Goal: Transaction & Acquisition: Download file/media

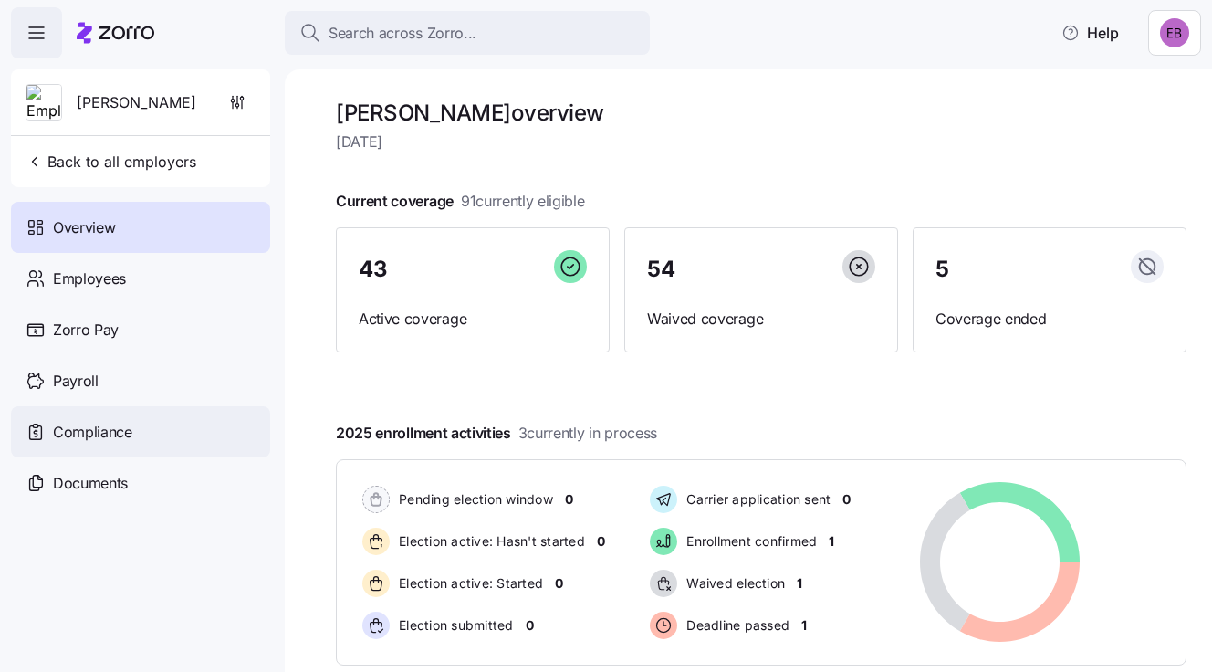
click at [112, 433] on span "Compliance" at bounding box center [92, 432] width 79 height 23
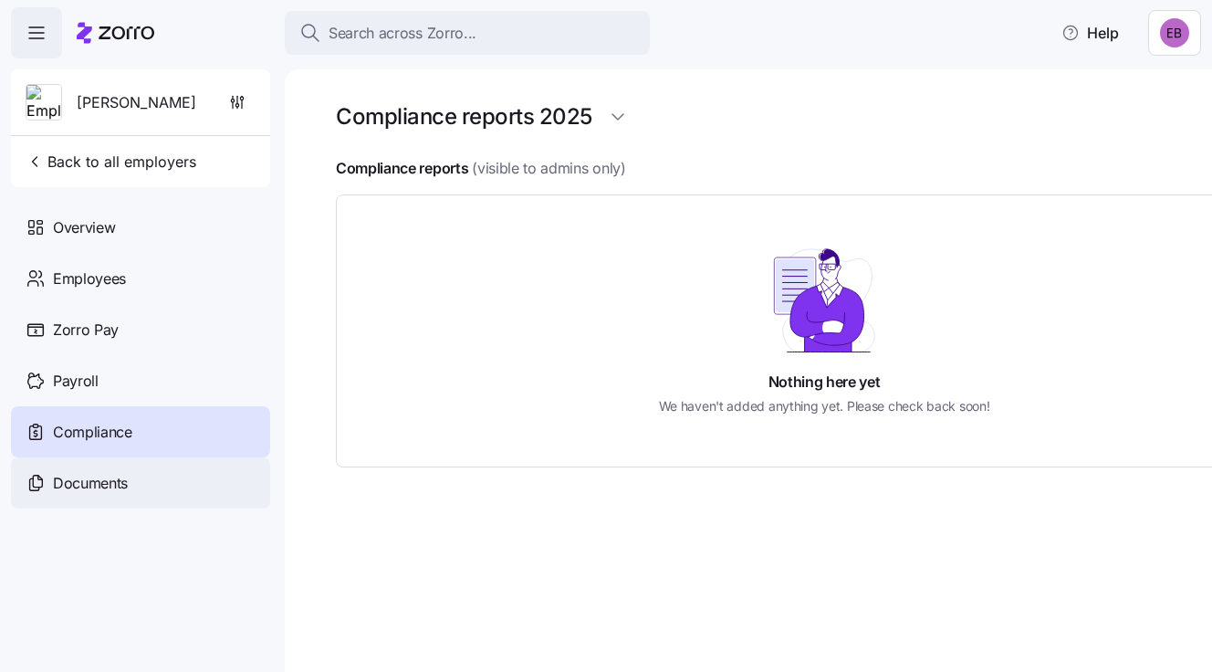
click at [98, 482] on span "Documents" at bounding box center [90, 483] width 75 height 23
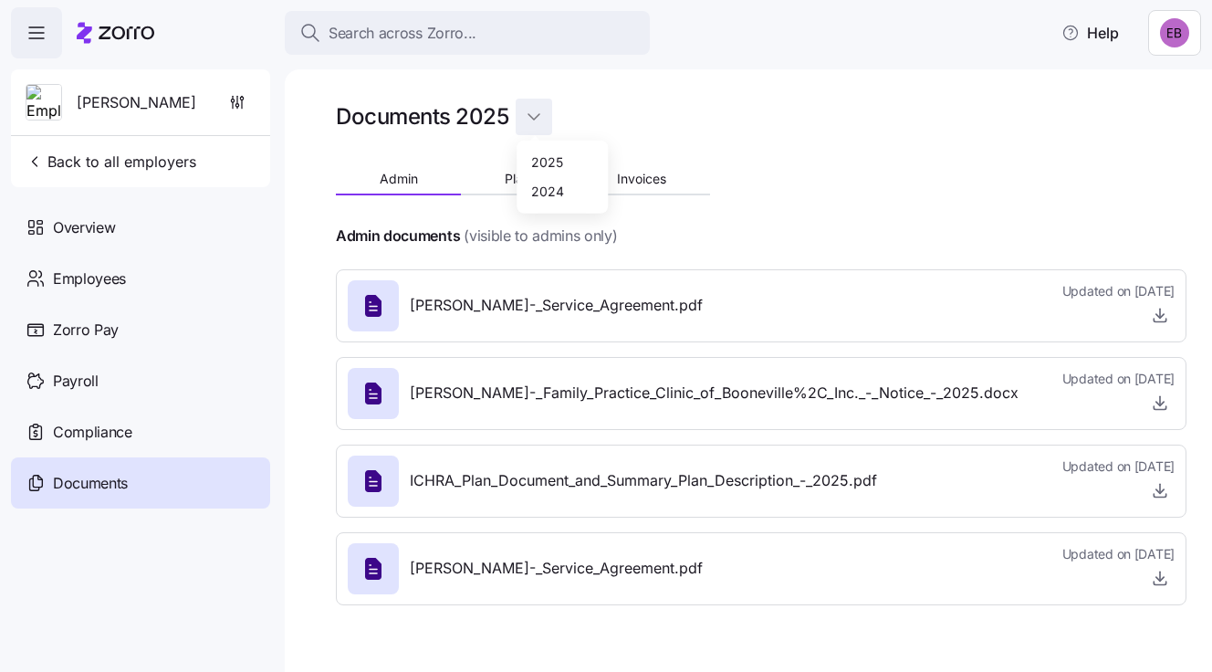
click at [532, 113] on html "Search across Zorro... Help [PERSON_NAME] Back to all employers Overview Employ…" at bounding box center [606, 330] width 1212 height 661
click at [540, 184] on div "2024" at bounding box center [547, 191] width 33 height 20
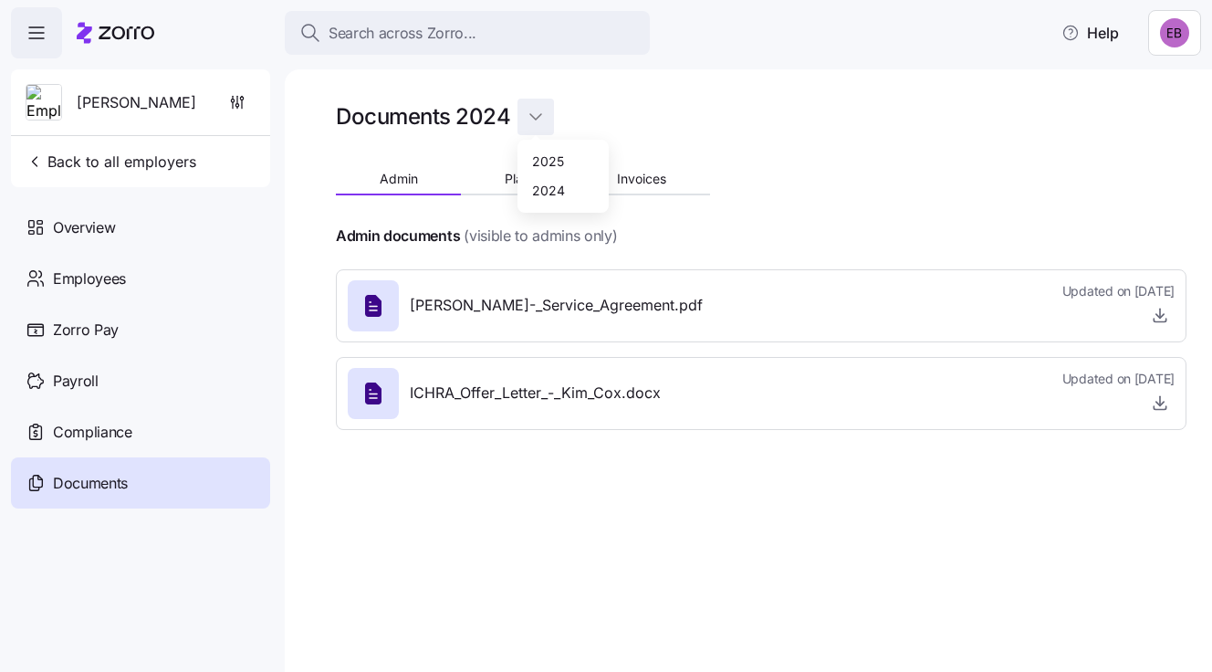
click at [537, 114] on html "Search across Zorro... Help [PERSON_NAME] Back to all employers Overview Employ…" at bounding box center [606, 330] width 1212 height 661
click at [539, 157] on div "2025" at bounding box center [548, 162] width 32 height 20
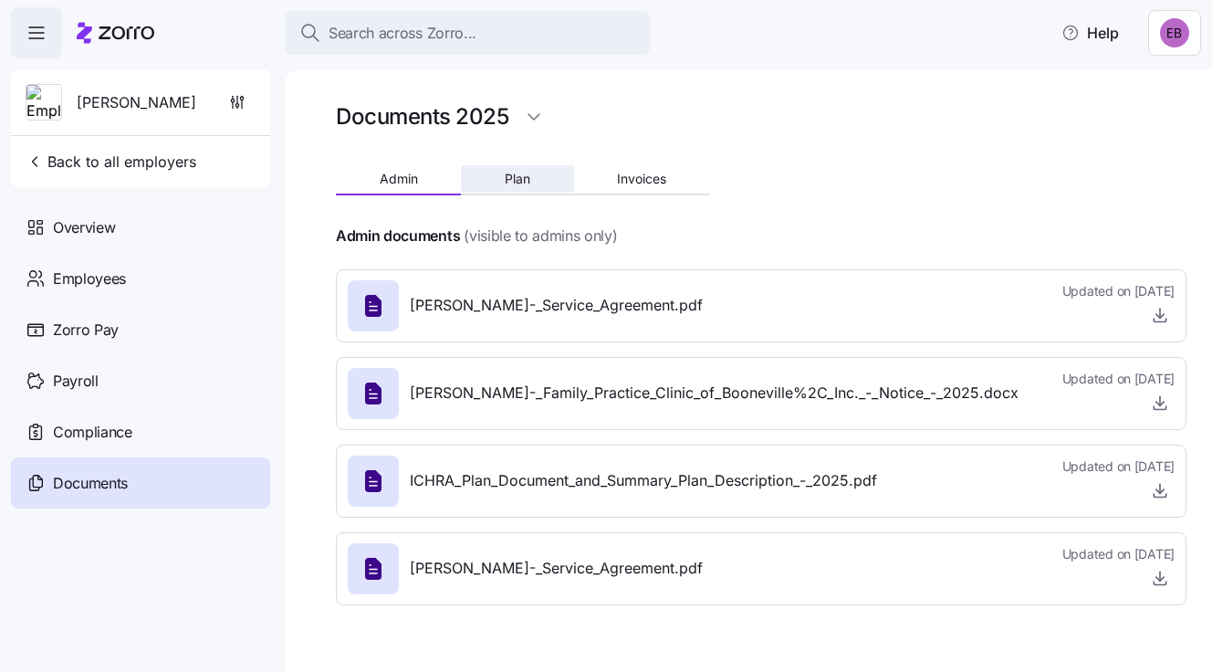
click at [518, 178] on span "Plan" at bounding box center [518, 179] width 26 height 13
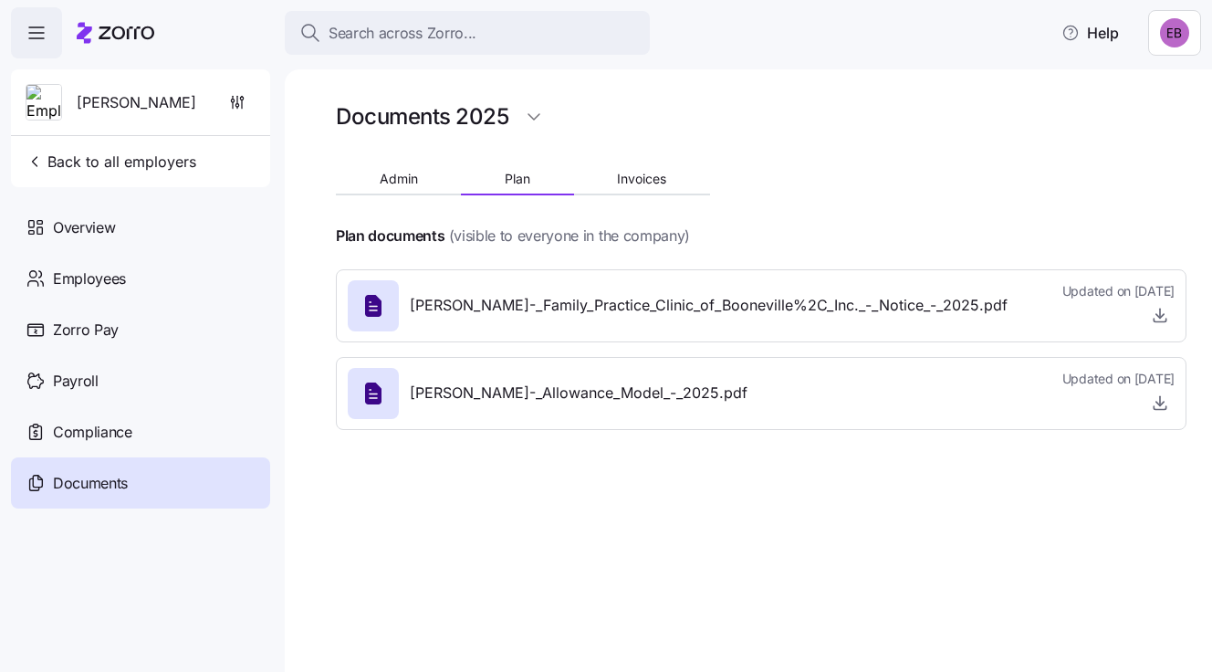
click at [369, 390] on icon at bounding box center [373, 393] width 16 height 22
click at [489, 392] on span "[PERSON_NAME]-_Allowance_Model_-_2025.pdf" at bounding box center [579, 393] width 338 height 23
click at [1162, 399] on icon "button" at bounding box center [1160, 402] width 18 height 18
